Goal: Task Accomplishment & Management: Manage account settings

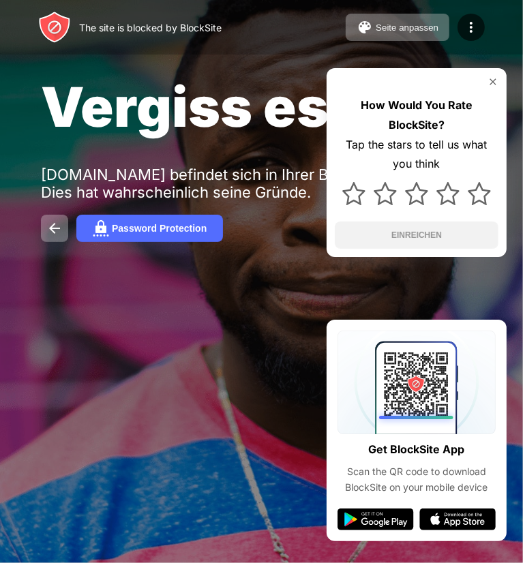
click at [488, 83] on img at bounding box center [493, 81] width 11 height 11
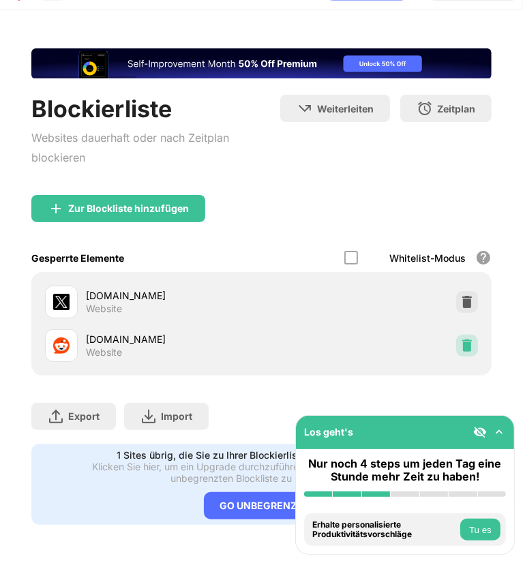
click at [456, 335] on div at bounding box center [467, 346] width 22 height 22
